Goal: Go to known website: Access a specific website the user already knows

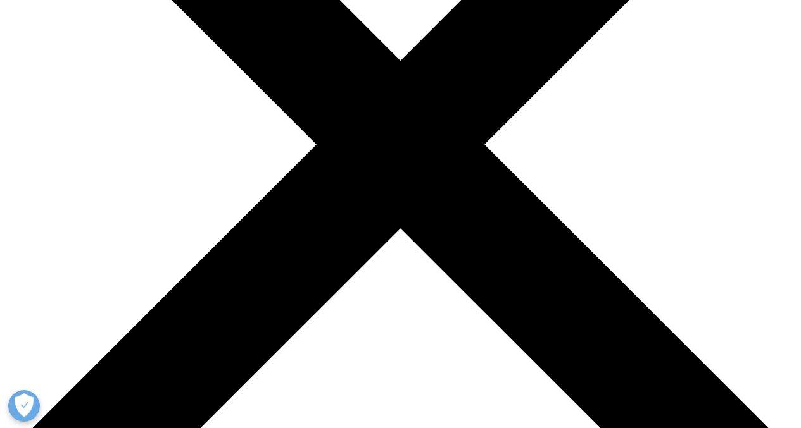
scroll to position [344, 0]
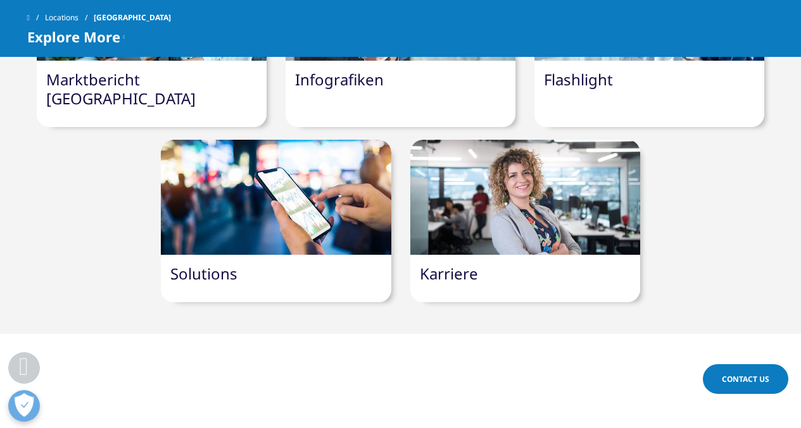
scroll to position [1341, 0]
